Goal: Task Accomplishment & Management: Use online tool/utility

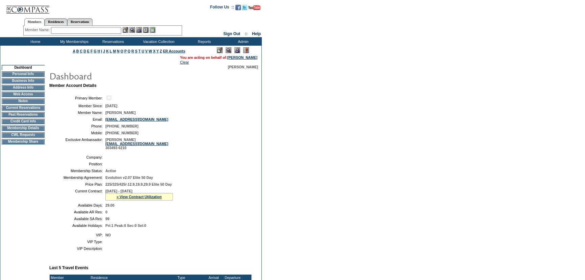
click at [25, 138] on td "CWL Requests" at bounding box center [23, 134] width 43 height 5
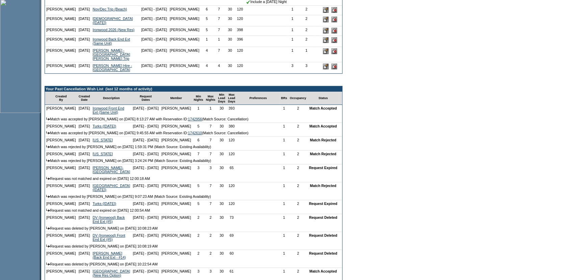
scroll to position [215, 0]
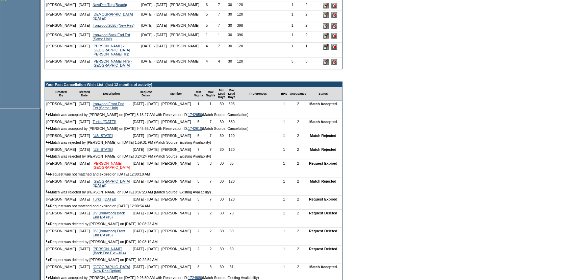
click at [94, 169] on link "[PERSON_NAME]- [GEOGRAPHIC_DATA]" at bounding box center [112, 165] width 38 height 8
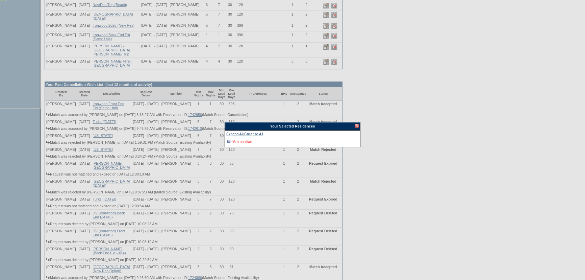
click at [244, 140] on link "Metropolitan" at bounding box center [243, 142] width 20 height 4
click at [254, 149] on link "[US_STATE][GEOGRAPHIC_DATA], [US_STATE][GEOGRAPHIC_DATA]" at bounding box center [296, 149] width 117 height 4
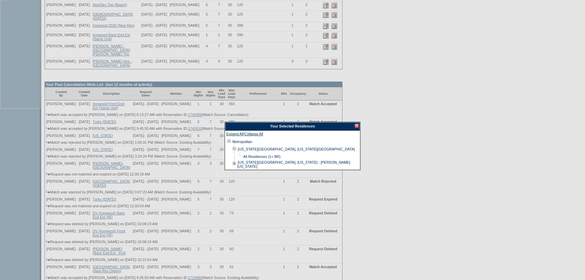
click at [357, 126] on div at bounding box center [357, 126] width 4 height 4
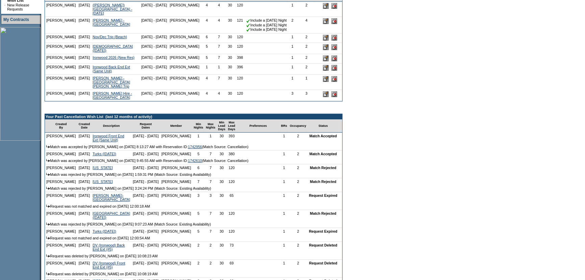
scroll to position [153, 0]
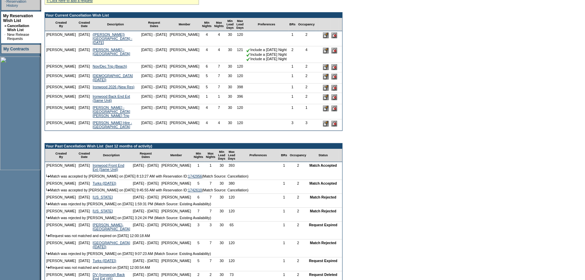
drag, startPoint x: 448, startPoint y: 128, endPoint x: 422, endPoint y: 126, distance: 25.5
click at [447, 128] on form "Follow Us ::" at bounding box center [292, 203] width 585 height 713
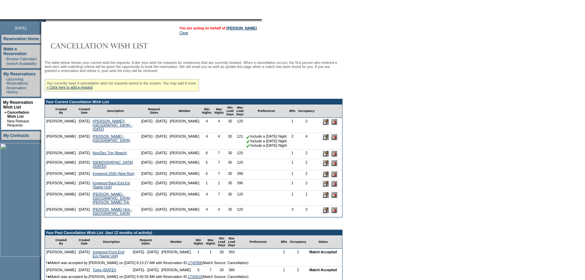
scroll to position [0, 0]
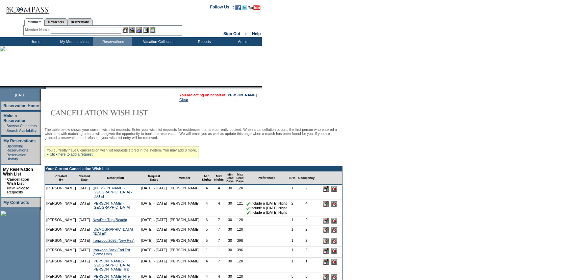
click at [40, 39] on td "Home" at bounding box center [34, 41] width 39 height 8
